Goal: Navigation & Orientation: Find specific page/section

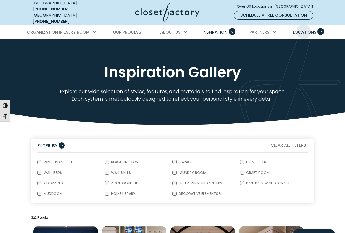
click at [304, 29] on span "Locations" at bounding box center [305, 32] width 24 height 6
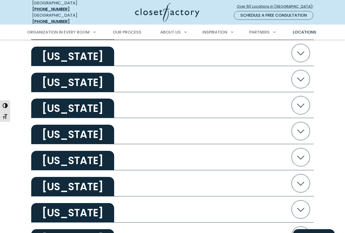
scroll to position [871, 0]
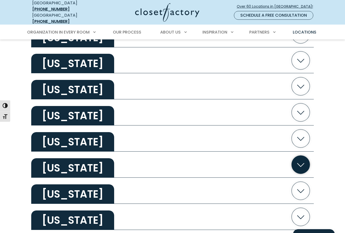
click at [63, 168] on h2 "Texas" at bounding box center [72, 167] width 83 height 19
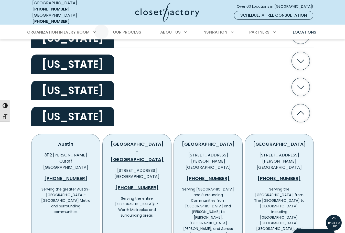
scroll to position [922, 0]
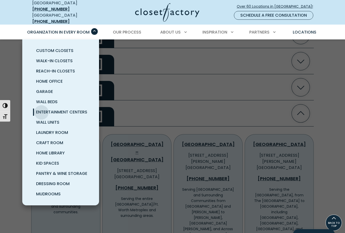
click at [42, 109] on span "Entertainment Centers" at bounding box center [61, 112] width 51 height 6
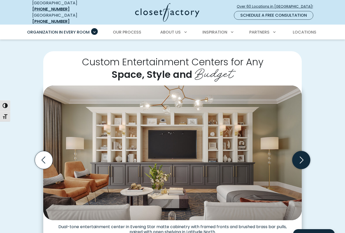
scroll to position [102, 0]
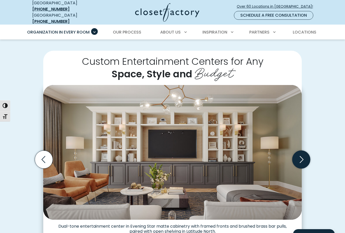
click at [301, 156] on icon "Next slide" at bounding box center [302, 160] width 18 height 18
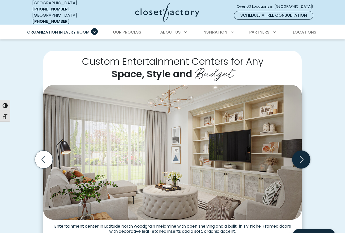
click at [301, 156] on icon "Next slide" at bounding box center [302, 160] width 18 height 18
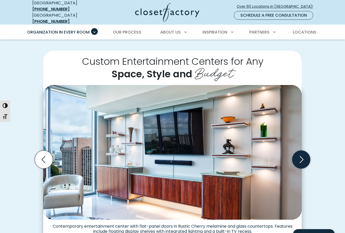
click at [301, 156] on icon "Next slide" at bounding box center [302, 160] width 18 height 18
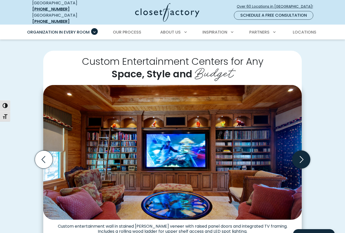
click at [301, 156] on icon "Next slide" at bounding box center [302, 160] width 18 height 18
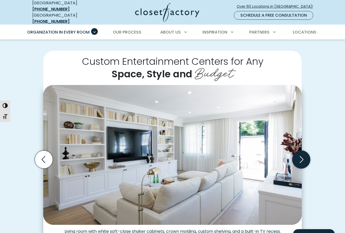
click at [300, 153] on icon "Next slide" at bounding box center [302, 160] width 18 height 18
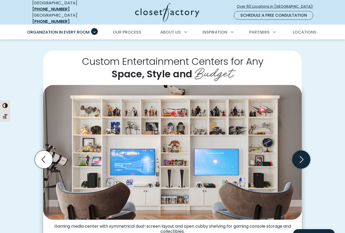
click at [300, 153] on icon "Next slide" at bounding box center [302, 160] width 18 height 18
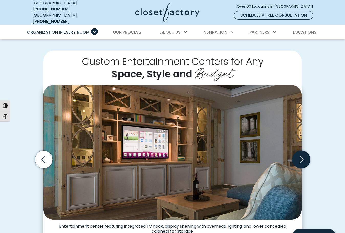
click at [305, 159] on icon "Next slide" at bounding box center [302, 160] width 18 height 18
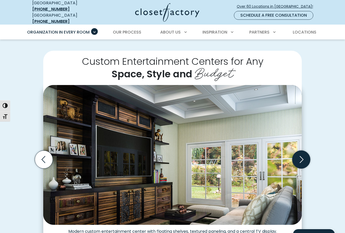
click at [305, 159] on icon "Next slide" at bounding box center [302, 160] width 18 height 18
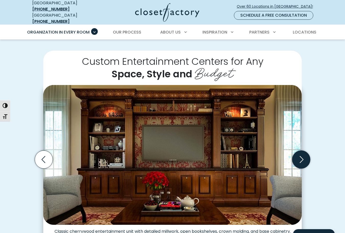
click at [305, 159] on icon "Next slide" at bounding box center [302, 160] width 18 height 18
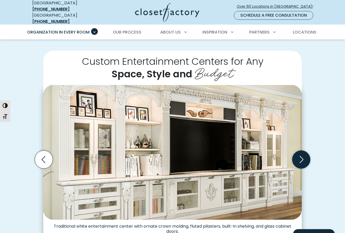
click at [305, 159] on icon "Next slide" at bounding box center [302, 160] width 18 height 18
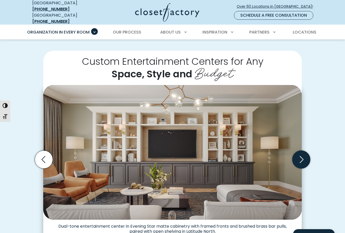
click at [298, 156] on icon "Next slide" at bounding box center [302, 160] width 18 height 18
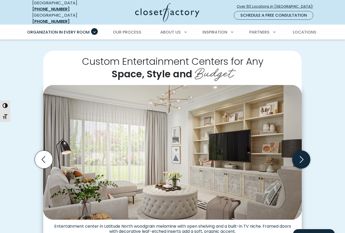
click at [296, 157] on icon "Next slide" at bounding box center [302, 160] width 18 height 18
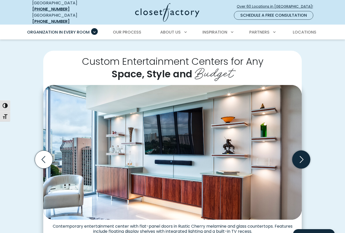
click at [307, 156] on icon "Next slide" at bounding box center [302, 160] width 18 height 18
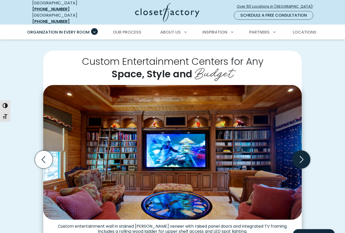
click at [302, 158] on icon "Next slide" at bounding box center [302, 159] width 4 height 7
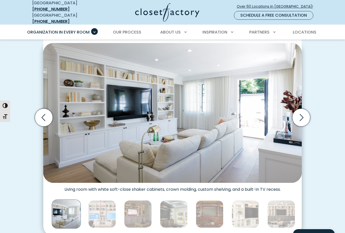
scroll to position [154, 0]
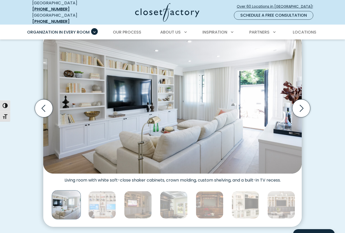
click at [319, 80] on div "Custom Entertainment Centers for Any Space, Style and Budget Traditional white …" at bounding box center [172, 113] width 345 height 256
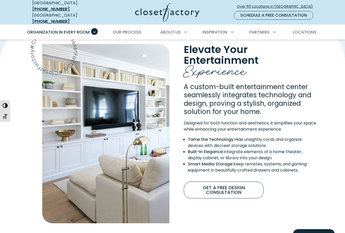
scroll to position [384, 0]
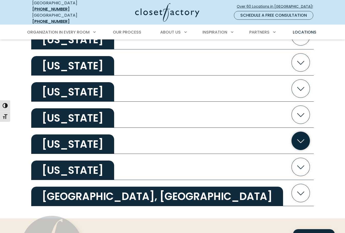
scroll to position [1022, 0]
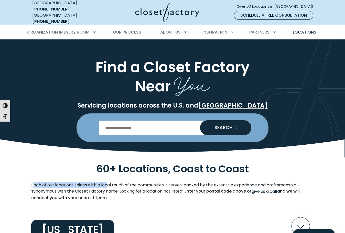
drag, startPoint x: 34, startPoint y: 182, endPoint x: 109, endPoint y: 184, distance: 75.1
click at [109, 184] on p "Each of our locations shines with a local touch of the communities it serves, b…" at bounding box center [172, 191] width 283 height 19
click at [115, 188] on p "Each of our locations shines with a local touch of the communities it serves, b…" at bounding box center [172, 191] width 283 height 19
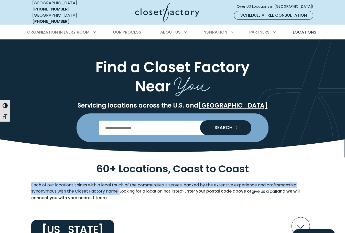
drag, startPoint x: 121, startPoint y: 187, endPoint x: 22, endPoint y: 181, distance: 98.8
click at [22, 181] on section "60+ Locations, Coast to Coast Each of our locations shines with a local touch o…" at bounding box center [172, 184] width 345 height 44
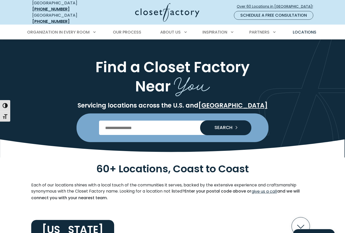
click at [137, 193] on p "Each of our locations shines with a local touch of the communities it serves, b…" at bounding box center [172, 191] width 283 height 19
drag, startPoint x: 120, startPoint y: 187, endPoint x: 204, endPoint y: 186, distance: 84.0
click at [204, 186] on p "Each of our locations shines with a local touch of the communities it serves, b…" at bounding box center [172, 191] width 283 height 19
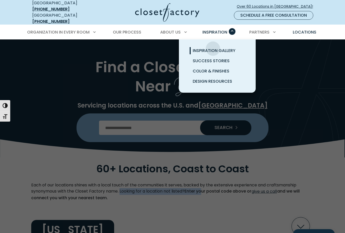
click at [213, 48] on span "Inspiration Gallery" at bounding box center [214, 51] width 43 height 6
